Goal: Task Accomplishment & Management: Use online tool/utility

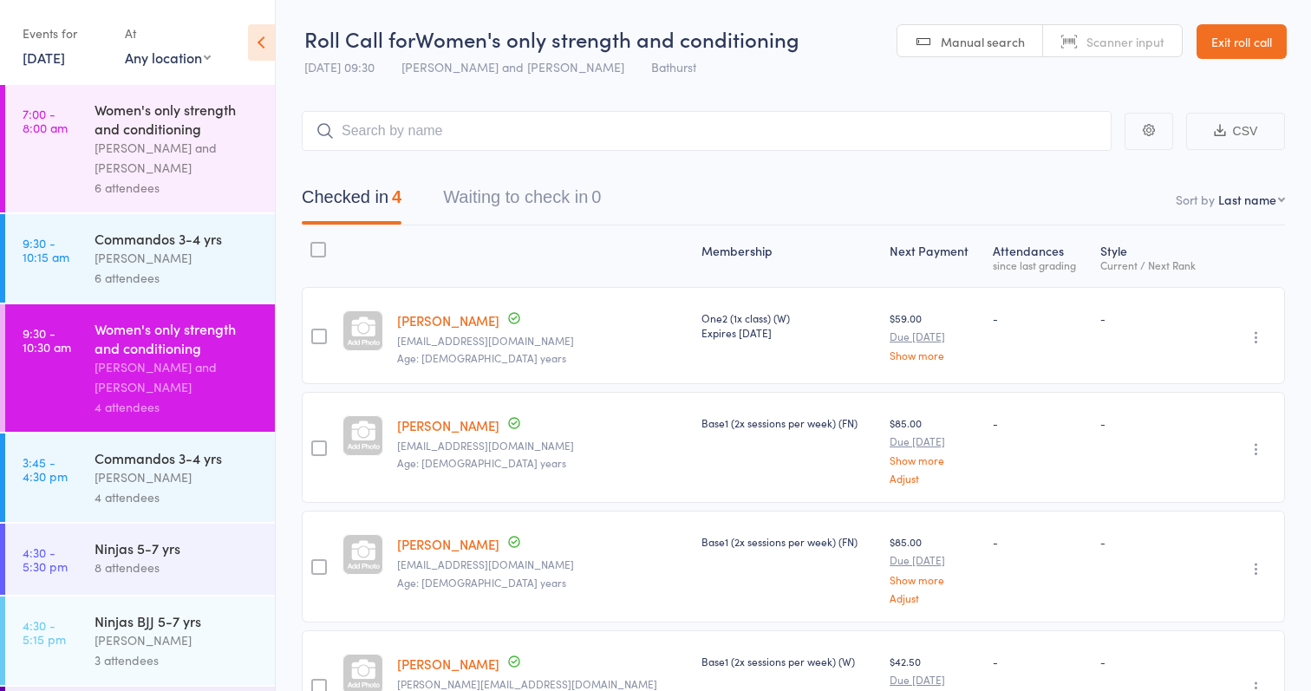
click at [259, 40] on icon at bounding box center [261, 42] width 27 height 36
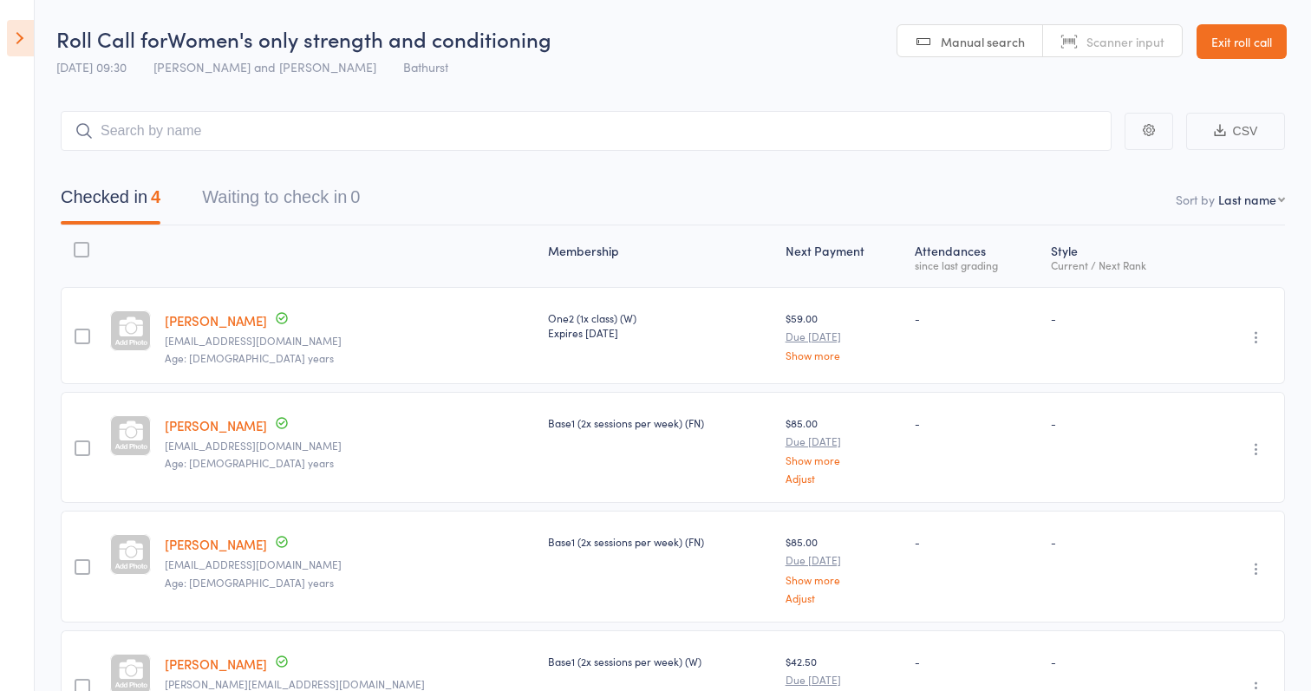
click at [31, 34] on icon at bounding box center [20, 38] width 27 height 36
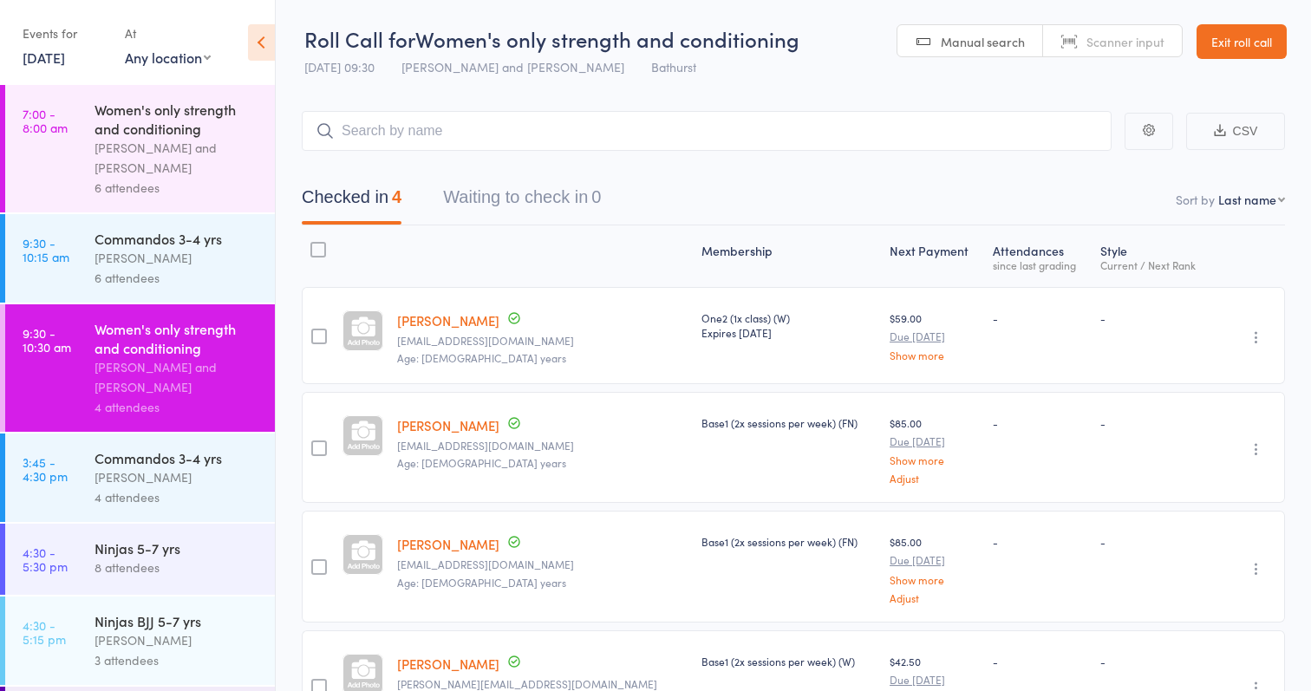
click at [262, 42] on icon at bounding box center [261, 42] width 27 height 36
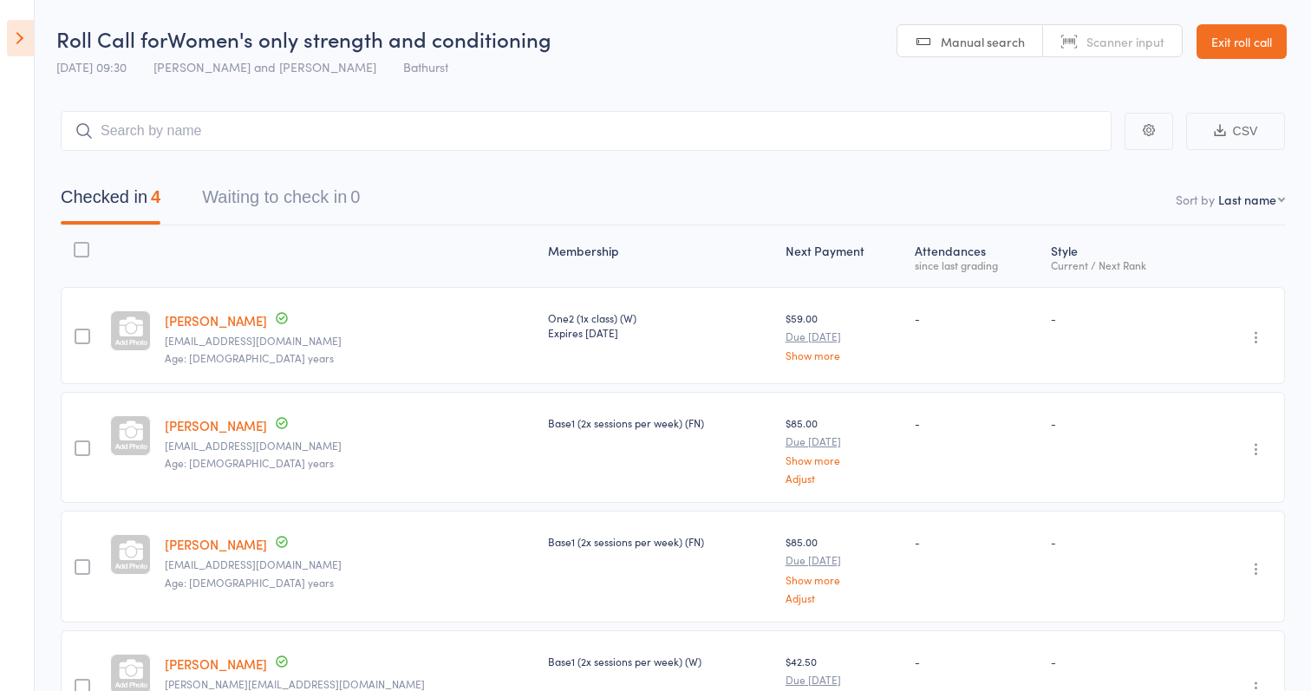
click at [21, 38] on icon at bounding box center [20, 38] width 27 height 36
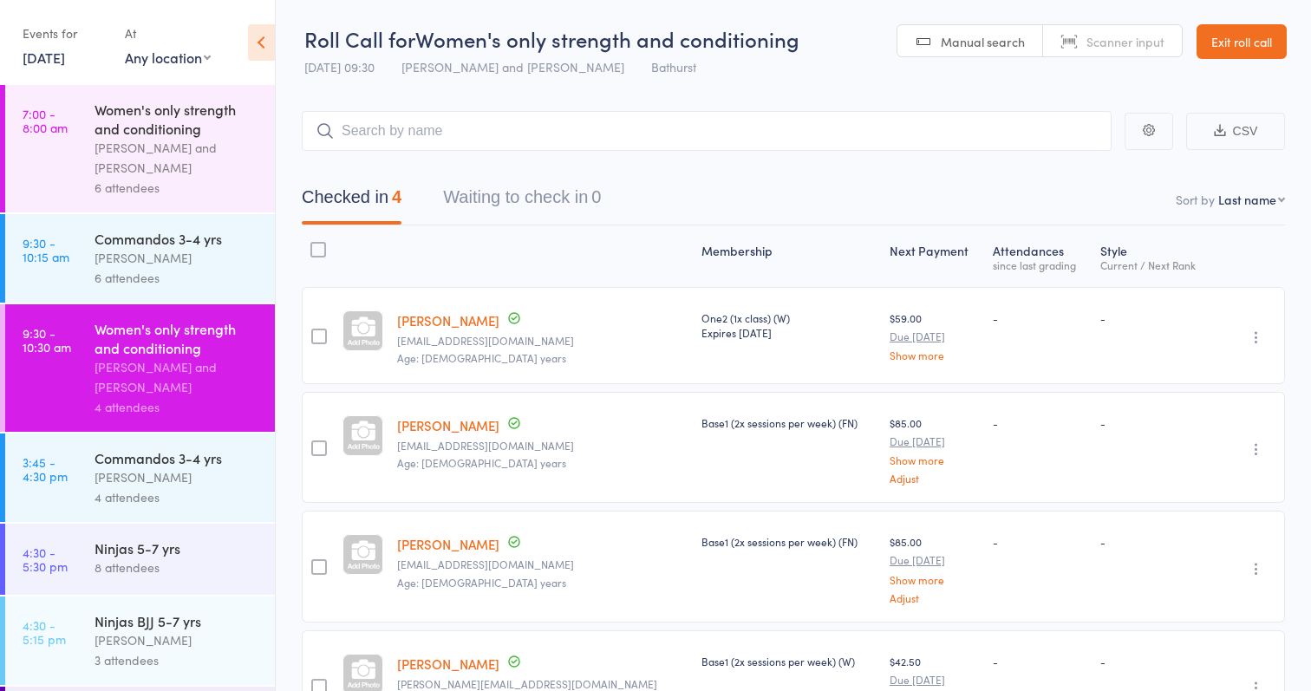
click at [1239, 32] on link "Exit roll call" at bounding box center [1241, 41] width 90 height 35
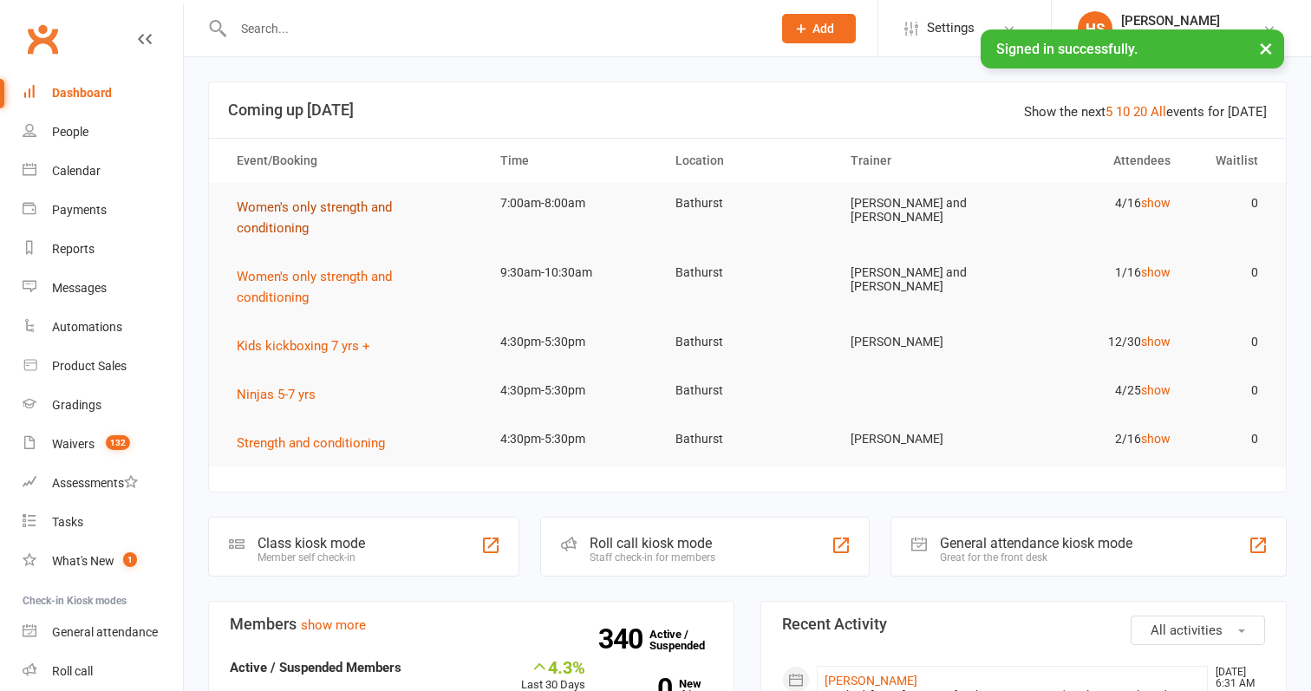
click at [389, 205] on span "Women's only strength and conditioning" at bounding box center [314, 217] width 155 height 36
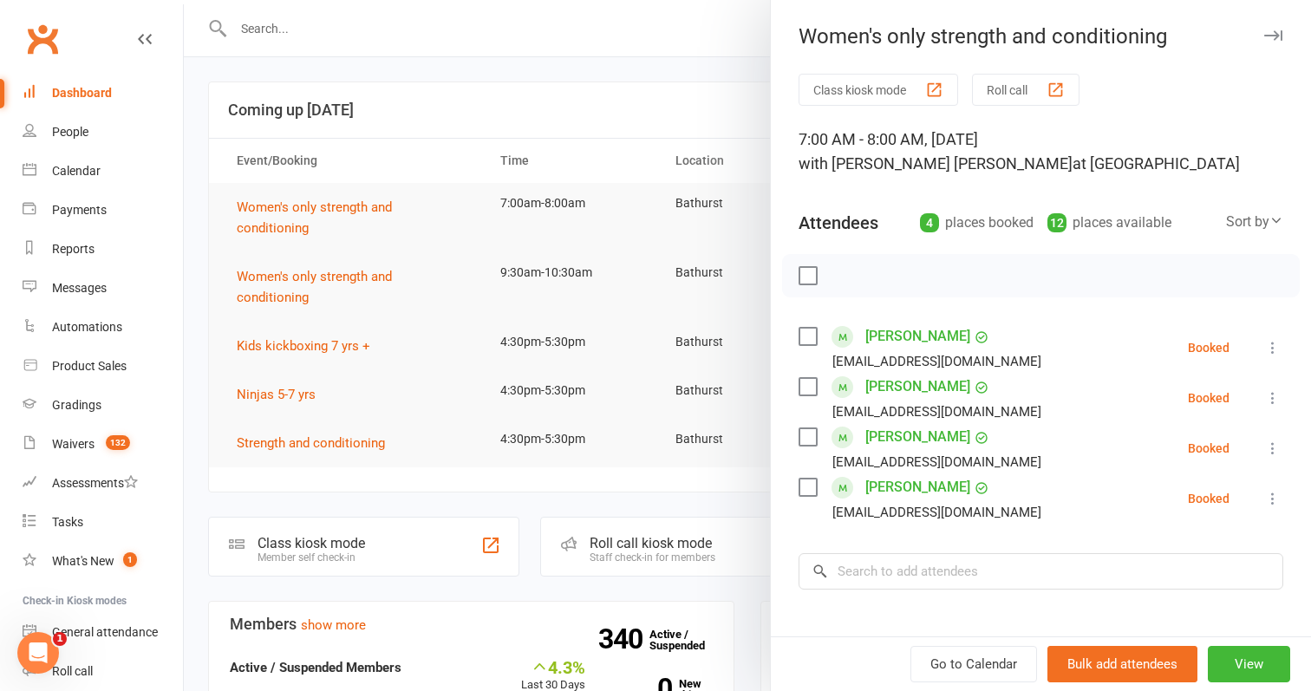
click at [1032, 87] on button "Roll call" at bounding box center [1025, 90] width 107 height 32
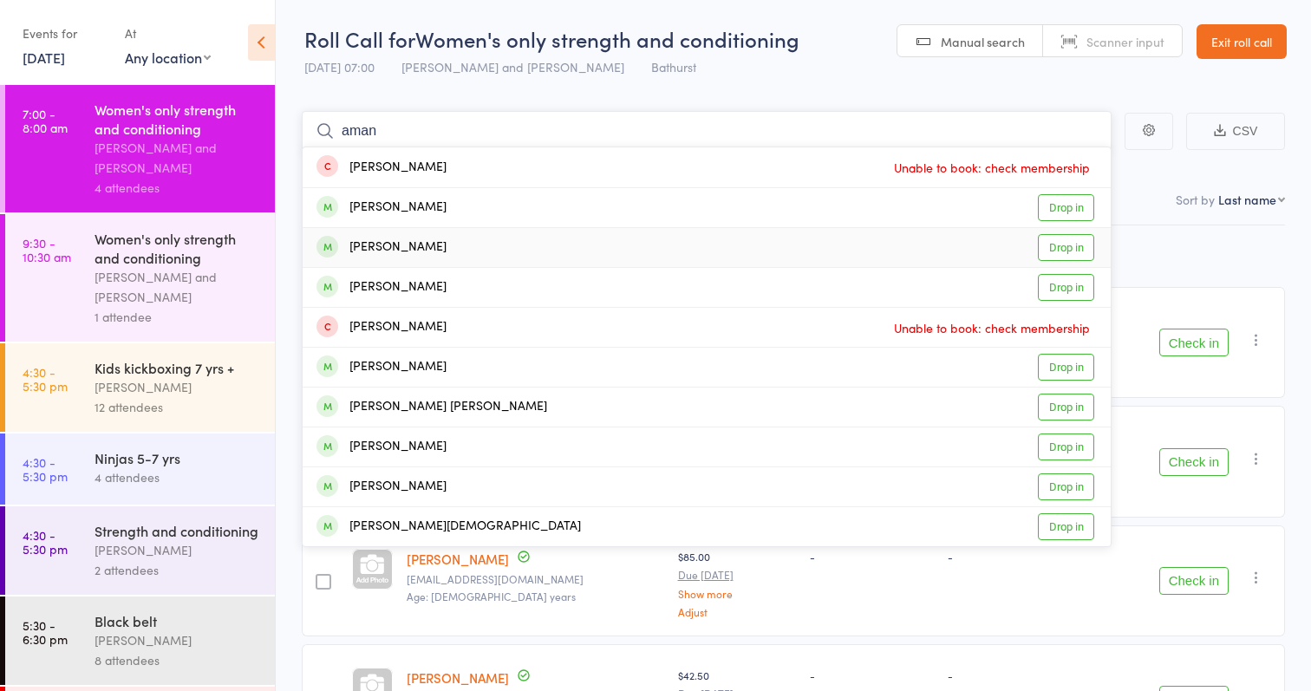
type input "aman"
click at [1072, 246] on link "Drop in" at bounding box center [1066, 247] width 56 height 27
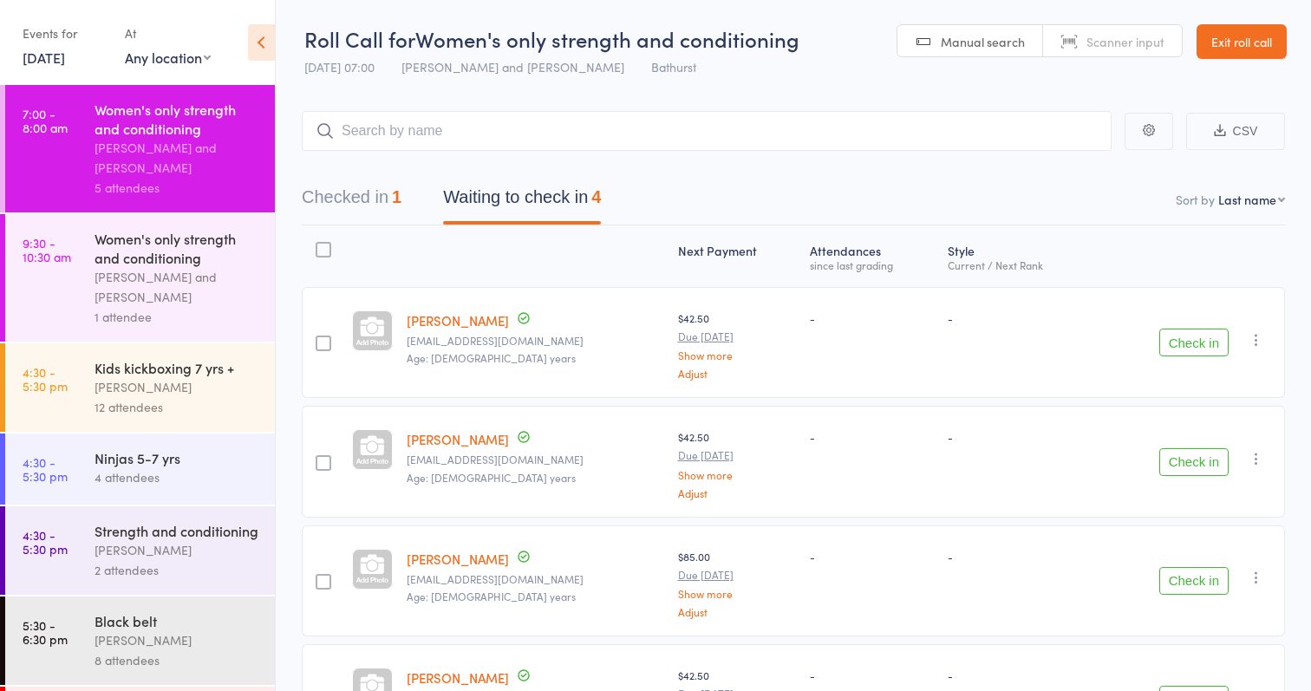
click at [1195, 459] on button "Check in" at bounding box center [1193, 462] width 69 height 28
click at [1182, 580] on button "Check in" at bounding box center [1193, 581] width 69 height 28
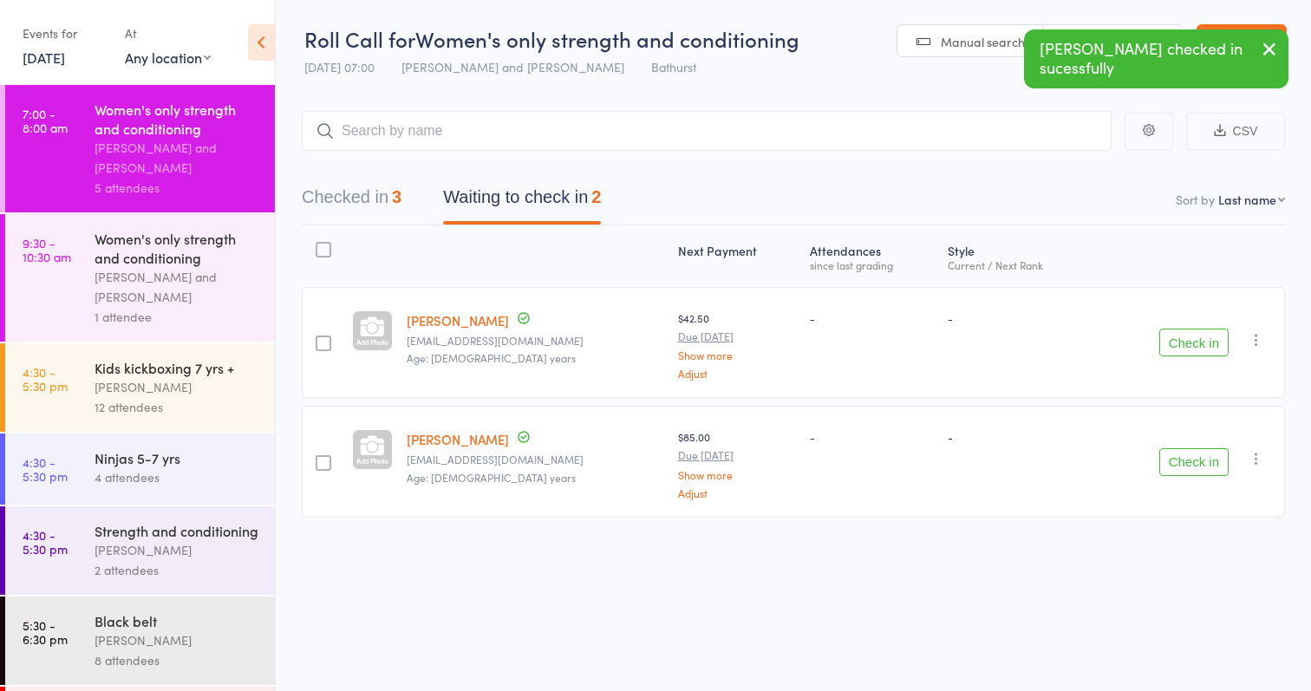
click at [1195, 457] on button "Check in" at bounding box center [1193, 462] width 69 height 28
click at [1255, 337] on icon "button" at bounding box center [1255, 339] width 17 height 17
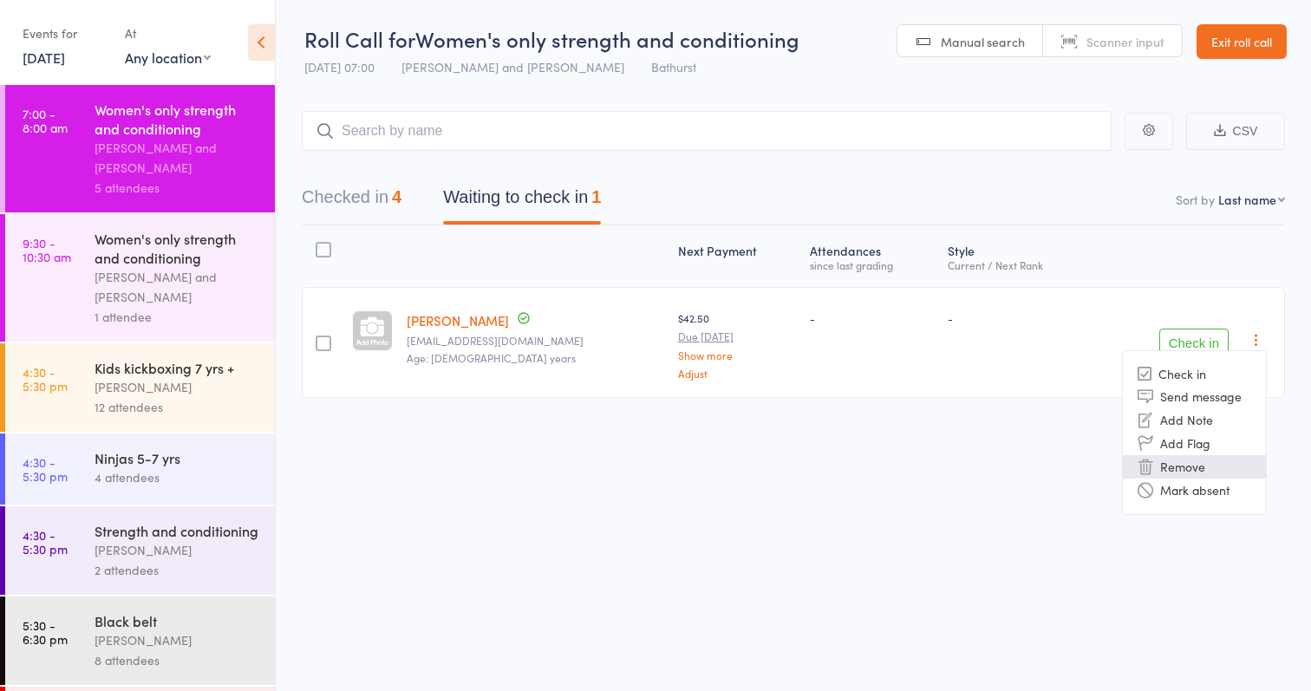
click at [1149, 470] on icon at bounding box center [1145, 467] width 16 height 16
